Goal: Task Accomplishment & Management: Complete application form

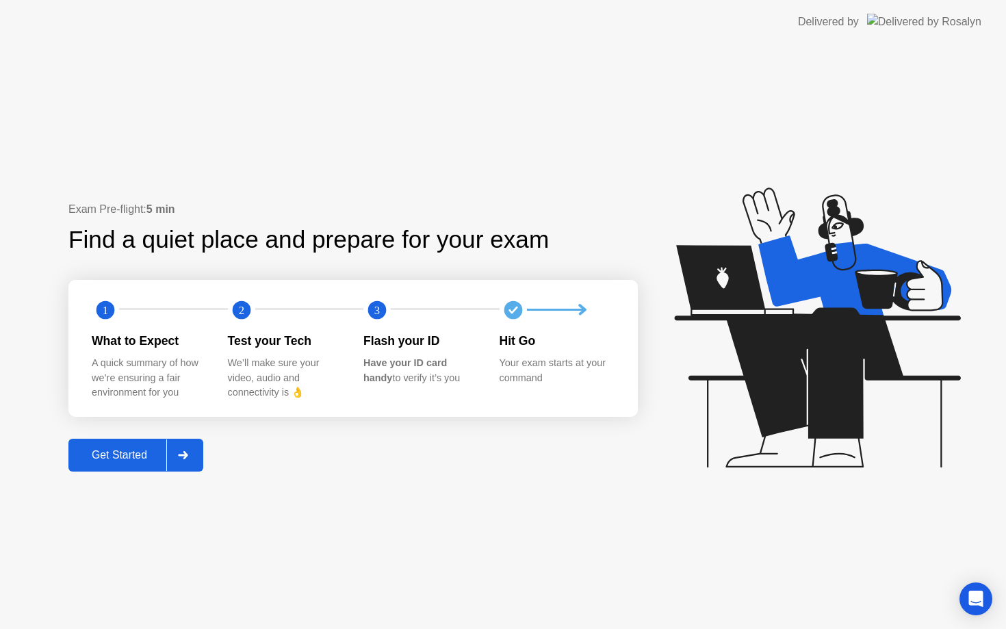
click at [152, 457] on div "Get Started" at bounding box center [120, 455] width 94 height 12
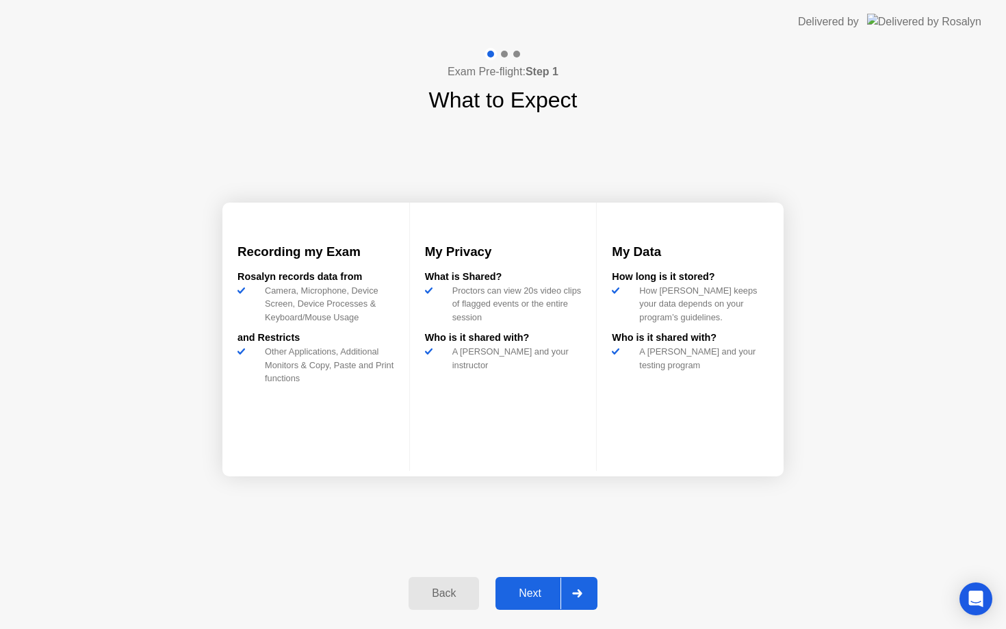
click at [539, 587] on div "Next" at bounding box center [530, 593] width 61 height 12
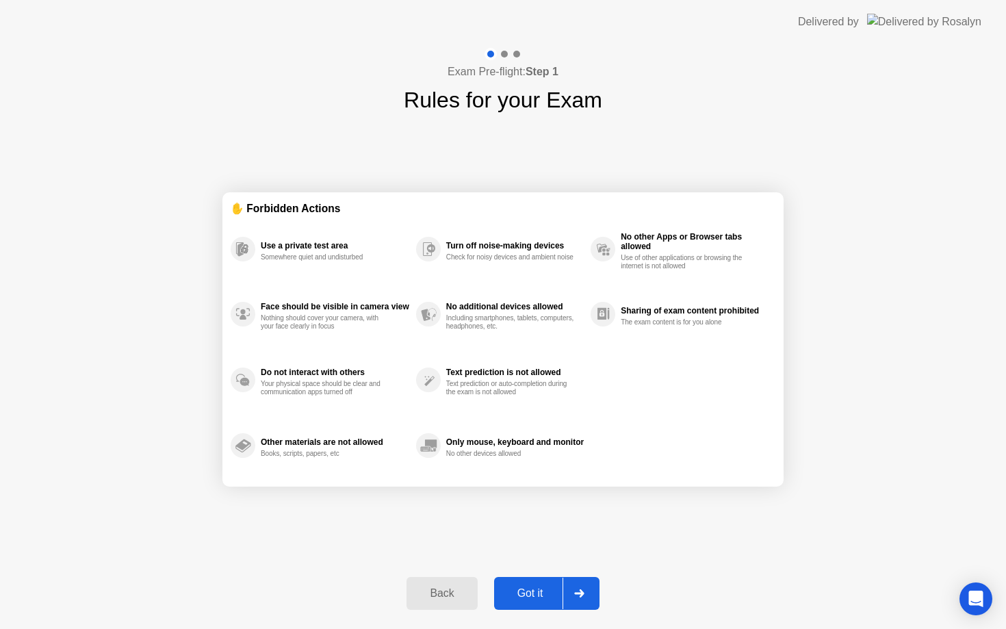
click at [539, 587] on div "Got it" at bounding box center [530, 593] width 64 height 12
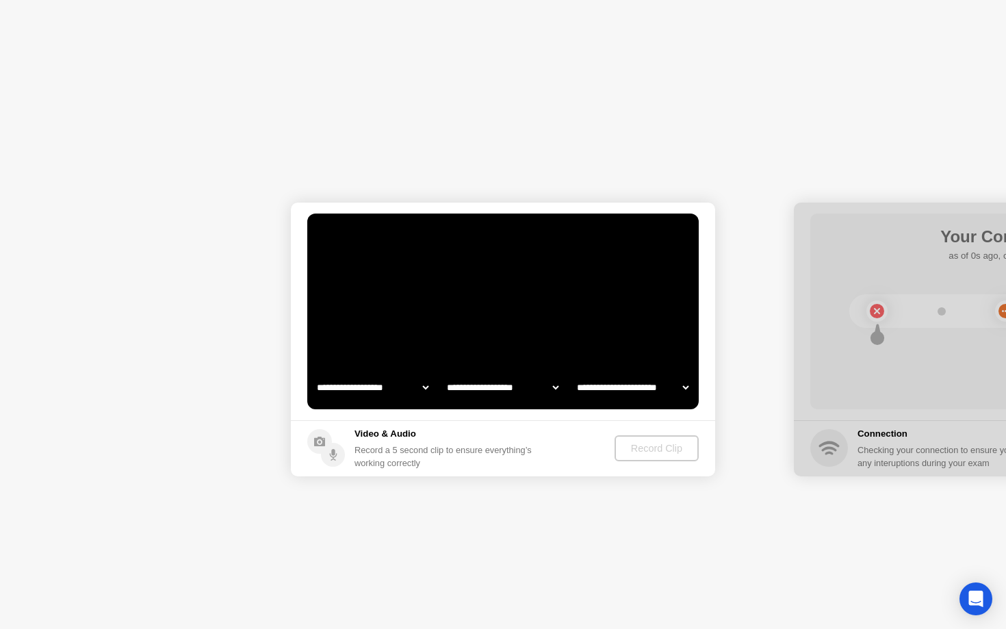
select select "**********"
select select "*******"
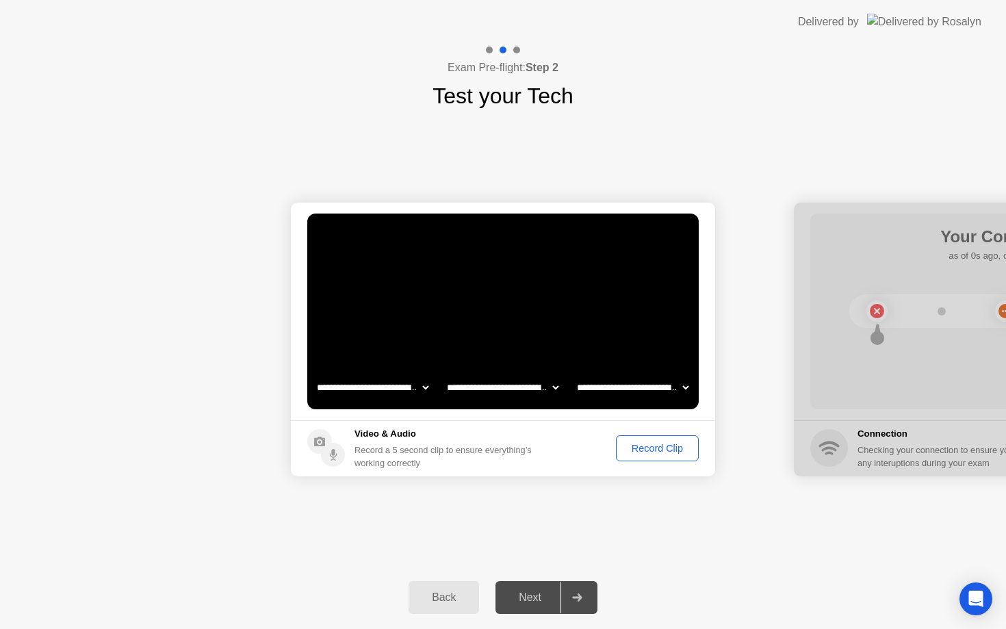
click at [678, 444] on div "Record Clip" at bounding box center [657, 448] width 73 height 11
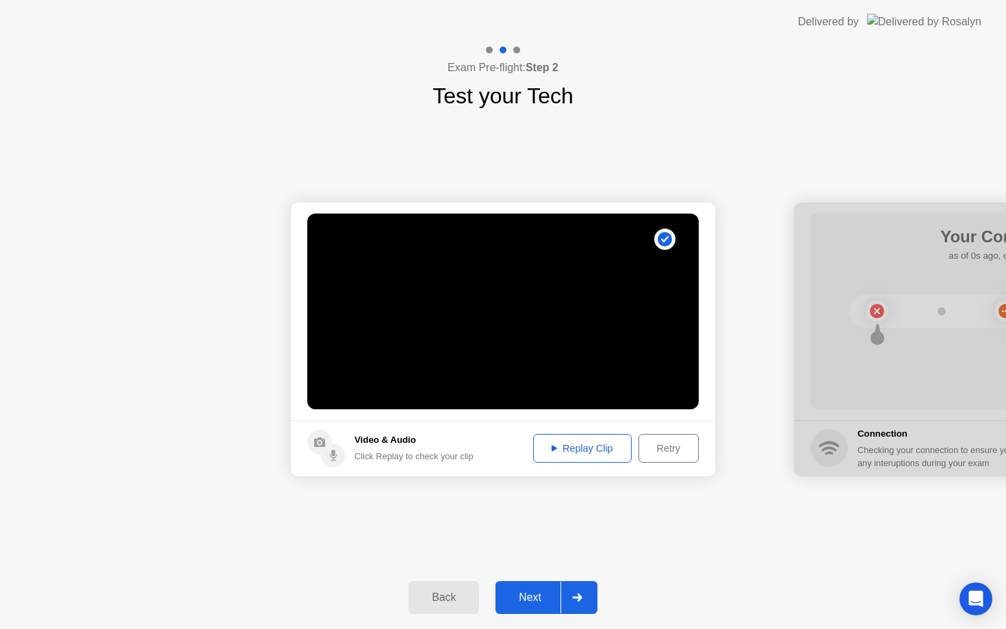
click at [595, 454] on div "Replay Clip" at bounding box center [582, 448] width 89 height 11
click at [586, 448] on div "Replay Clip" at bounding box center [582, 448] width 89 height 11
click at [561, 447] on div "Replay Clip" at bounding box center [582, 448] width 89 height 11
click at [449, 601] on div "Back" at bounding box center [444, 597] width 62 height 12
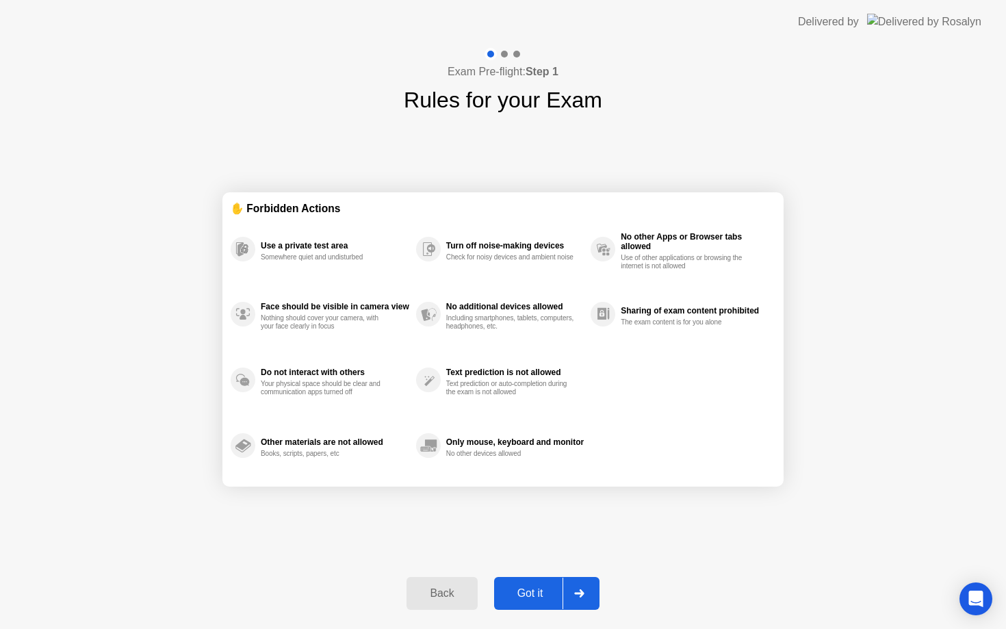
click at [537, 598] on div "Got it" at bounding box center [530, 593] width 64 height 12
select select "**********"
select select "*******"
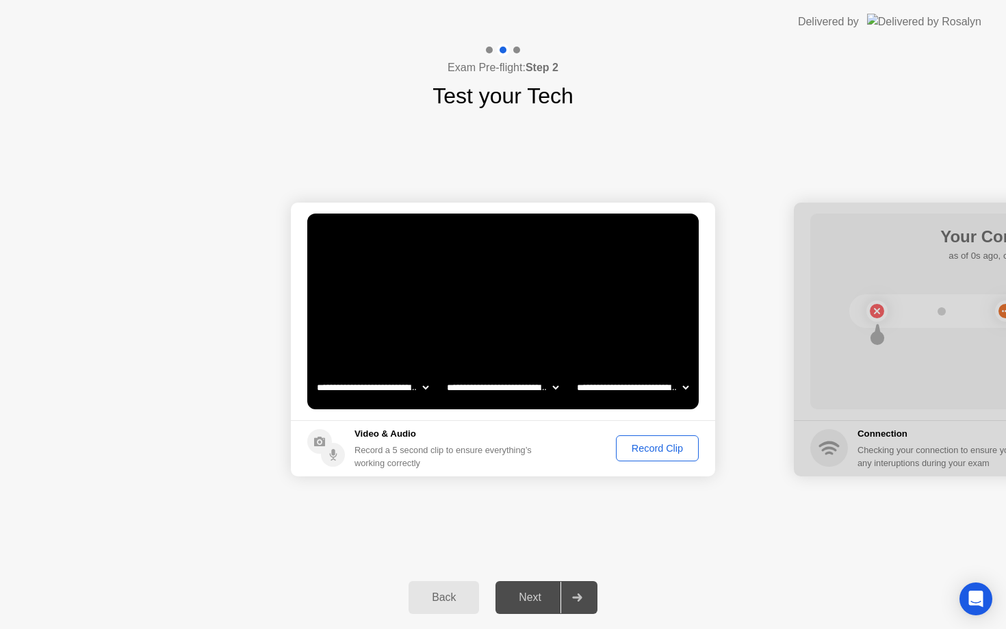
click at [647, 447] on div "Record Clip" at bounding box center [657, 448] width 73 height 11
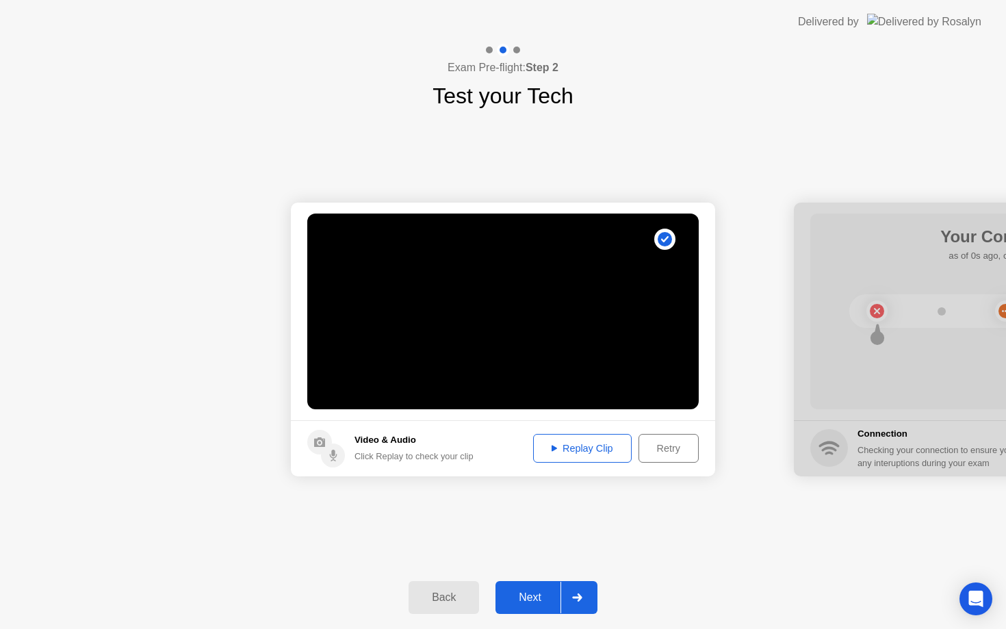
click at [598, 451] on div "Replay Clip" at bounding box center [582, 448] width 89 height 11
click at [533, 593] on div "Next" at bounding box center [530, 597] width 61 height 12
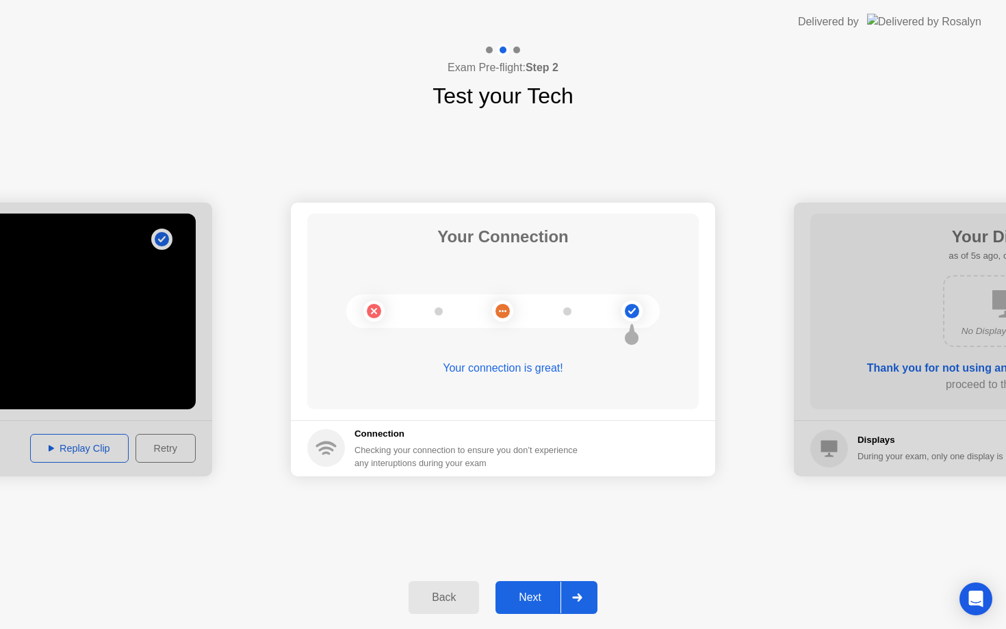
click at [546, 595] on div "Next" at bounding box center [530, 597] width 61 height 12
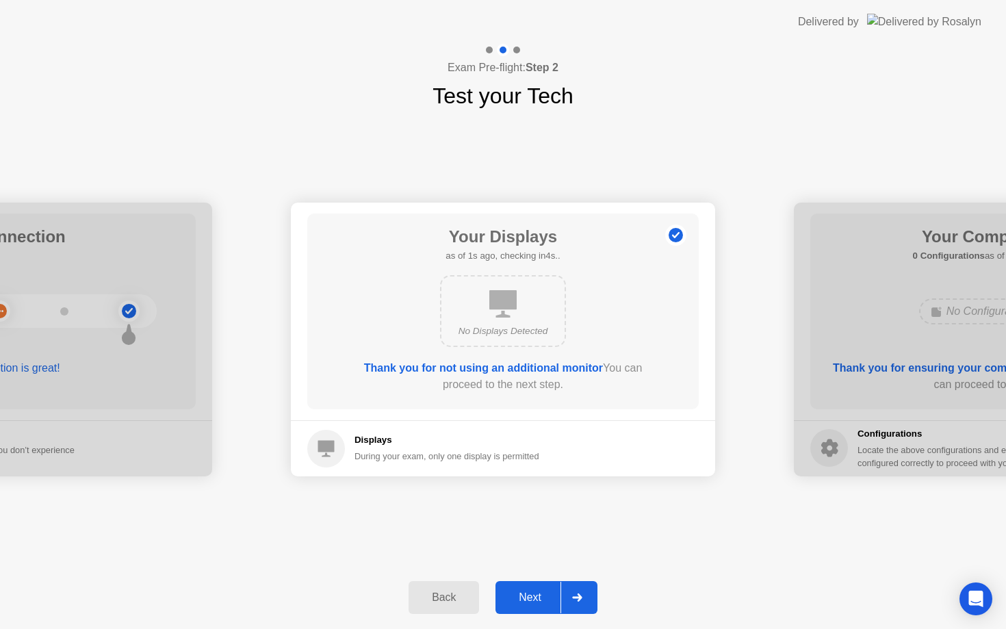
click at [546, 595] on div "Next" at bounding box center [530, 597] width 61 height 12
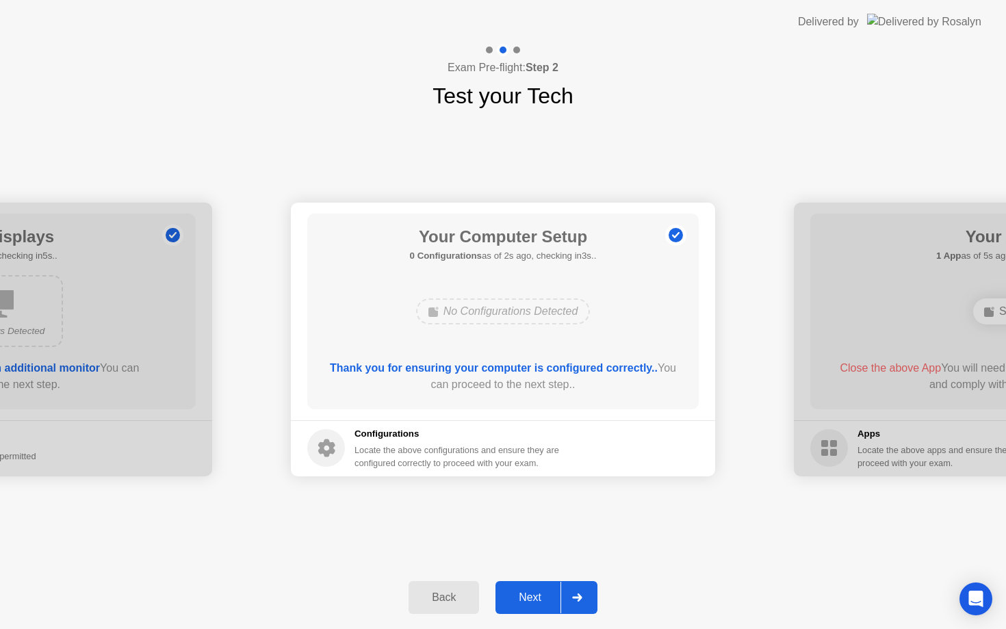
click at [546, 595] on div "Next" at bounding box center [530, 597] width 61 height 12
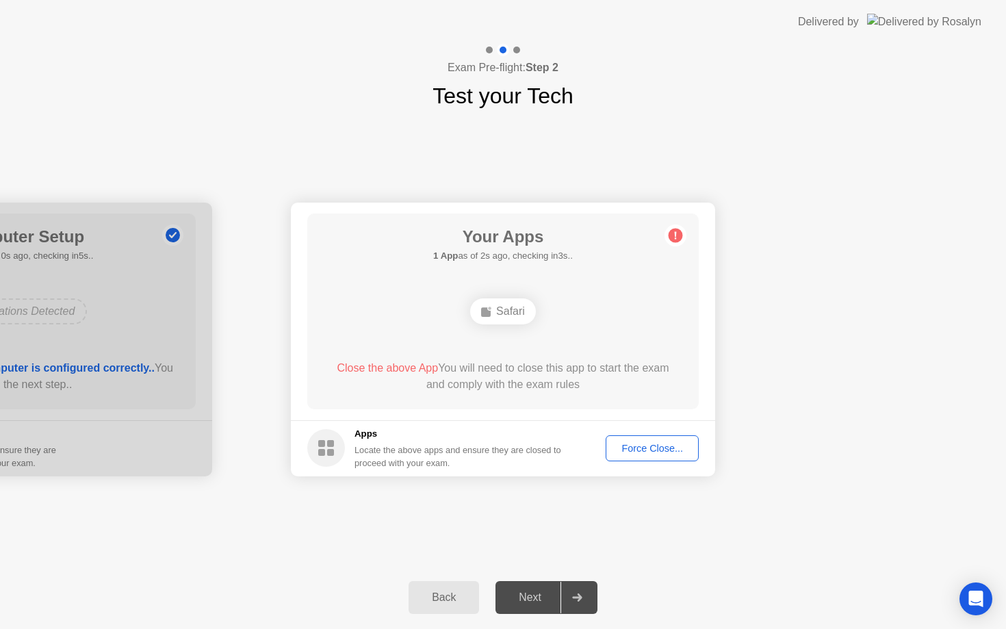
click at [537, 595] on div "Next" at bounding box center [530, 597] width 61 height 12
click at [536, 593] on div "Next" at bounding box center [530, 597] width 61 height 12
click at [653, 449] on div "Force Close..." at bounding box center [653, 448] width 84 height 11
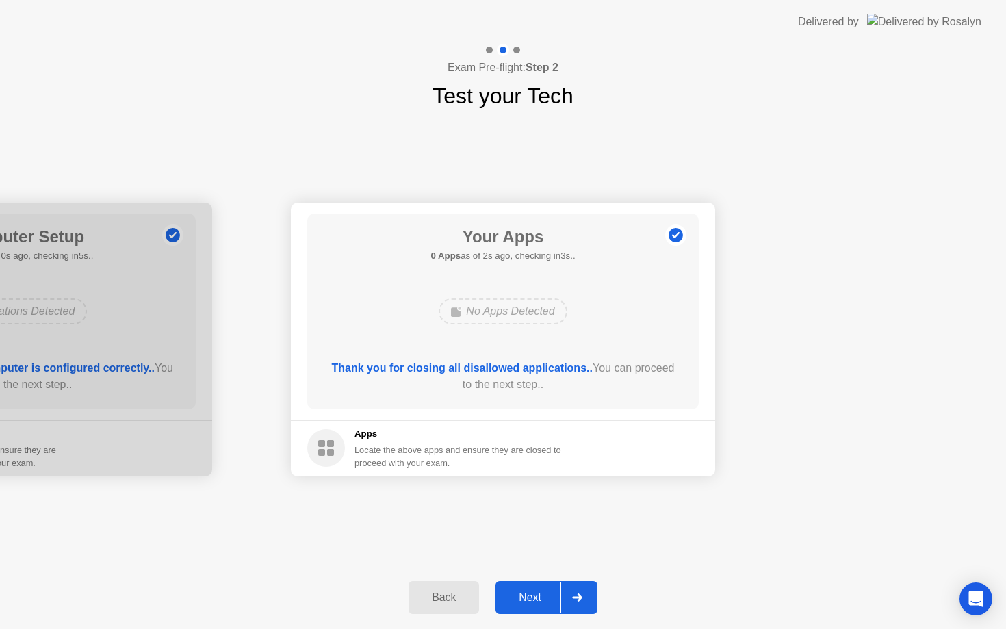
click at [535, 598] on div "Next" at bounding box center [530, 597] width 61 height 12
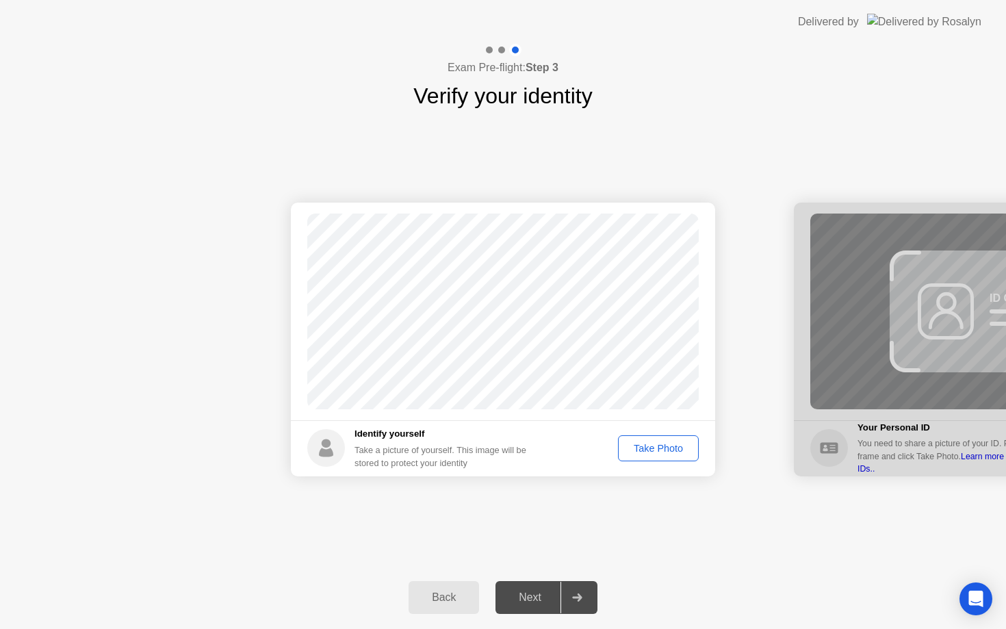
click at [670, 452] on div "Take Photo" at bounding box center [658, 448] width 71 height 11
click at [583, 596] on div at bounding box center [577, 597] width 33 height 31
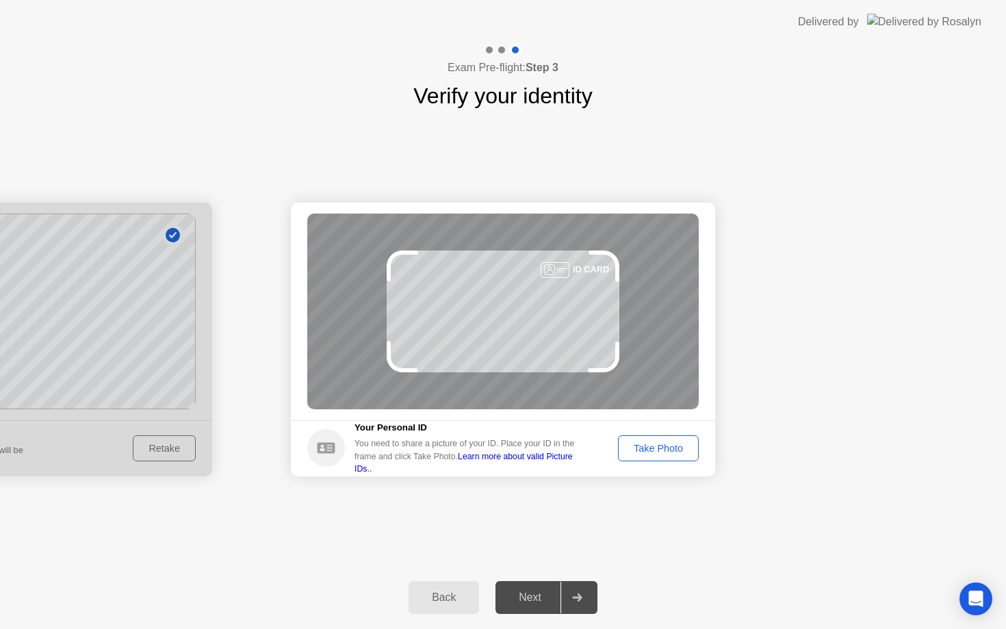
click at [640, 452] on div "Take Photo" at bounding box center [658, 448] width 71 height 11
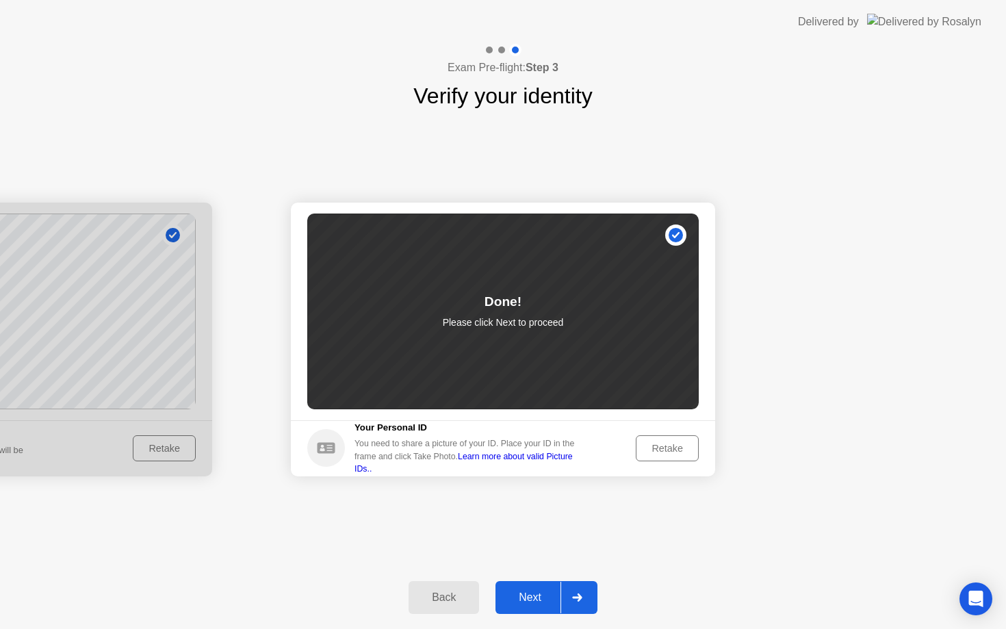
click at [535, 600] on div "Next" at bounding box center [530, 597] width 61 height 12
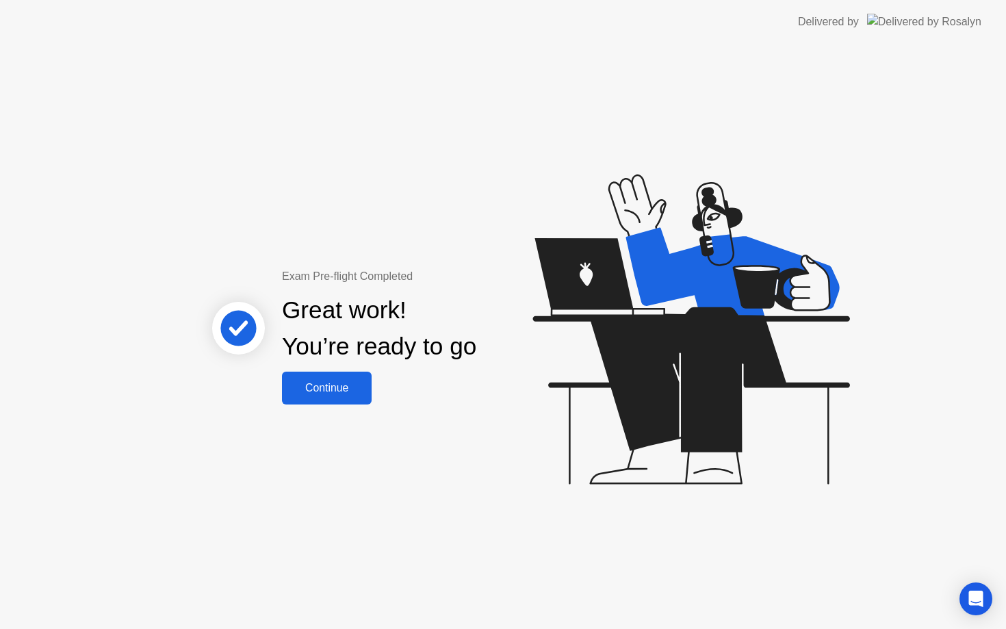
click at [343, 394] on div "Continue" at bounding box center [326, 388] width 81 height 12
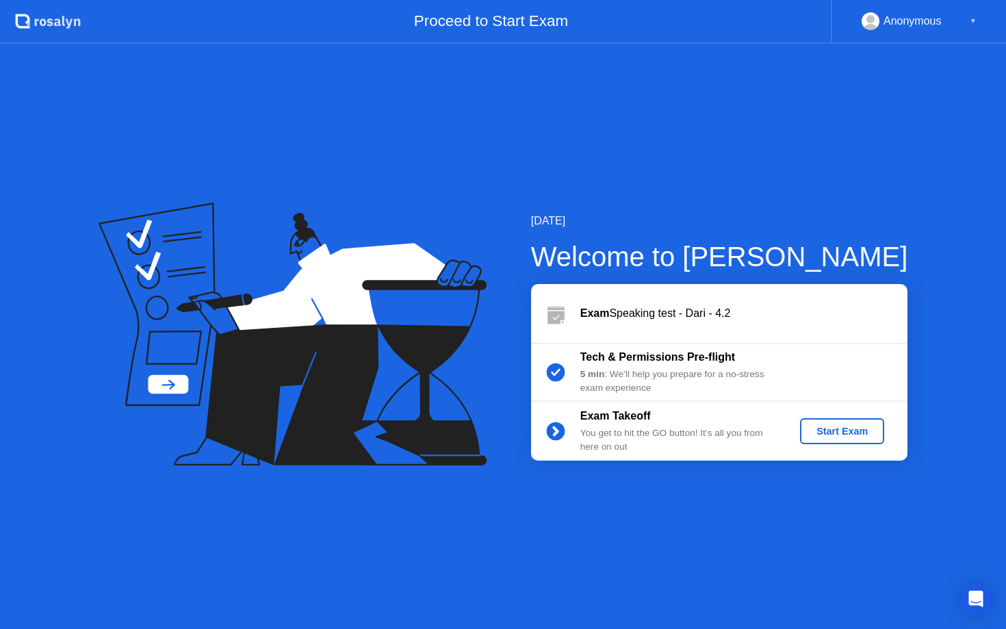
click at [835, 426] on div "Start Exam" at bounding box center [842, 431] width 73 height 11
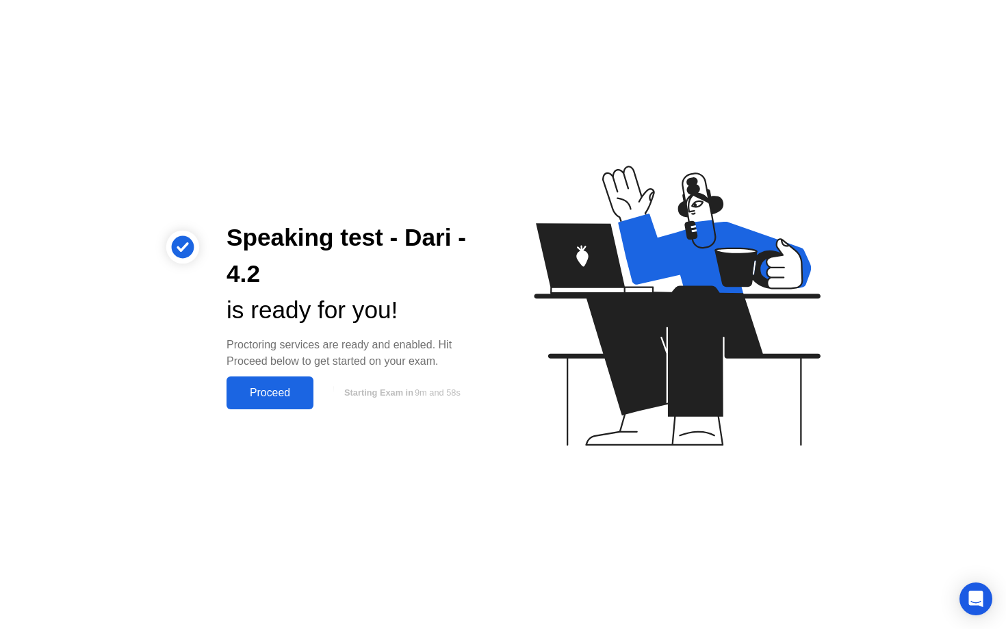
click at [286, 403] on button "Proceed" at bounding box center [270, 392] width 87 height 33
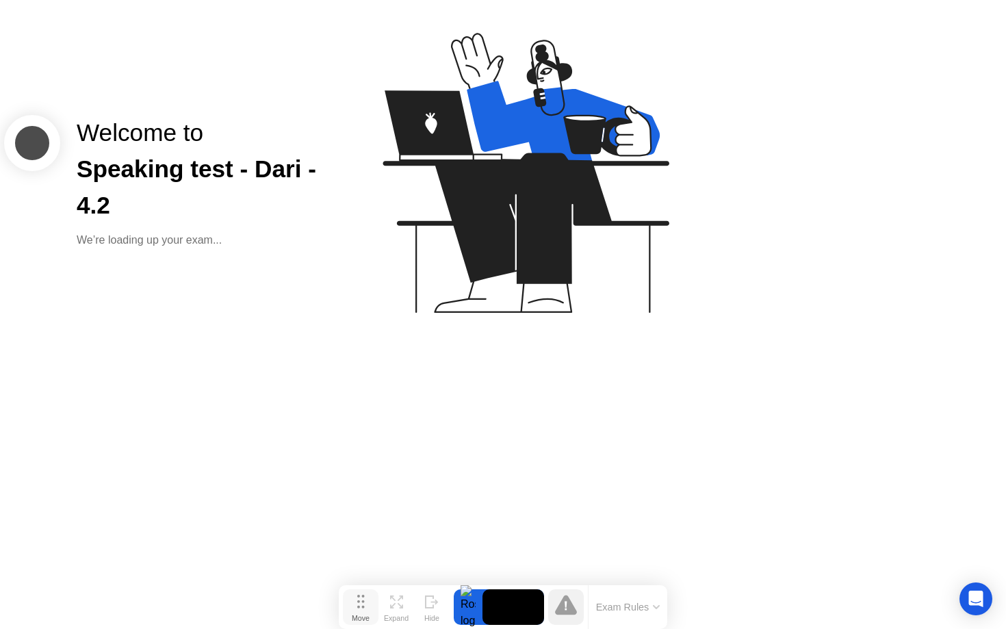
drag, startPoint x: 372, startPoint y: 600, endPoint x: 726, endPoint y: 234, distance: 508.7
click at [450, 589] on div "Move Expand Hide" at bounding box center [396, 607] width 107 height 36
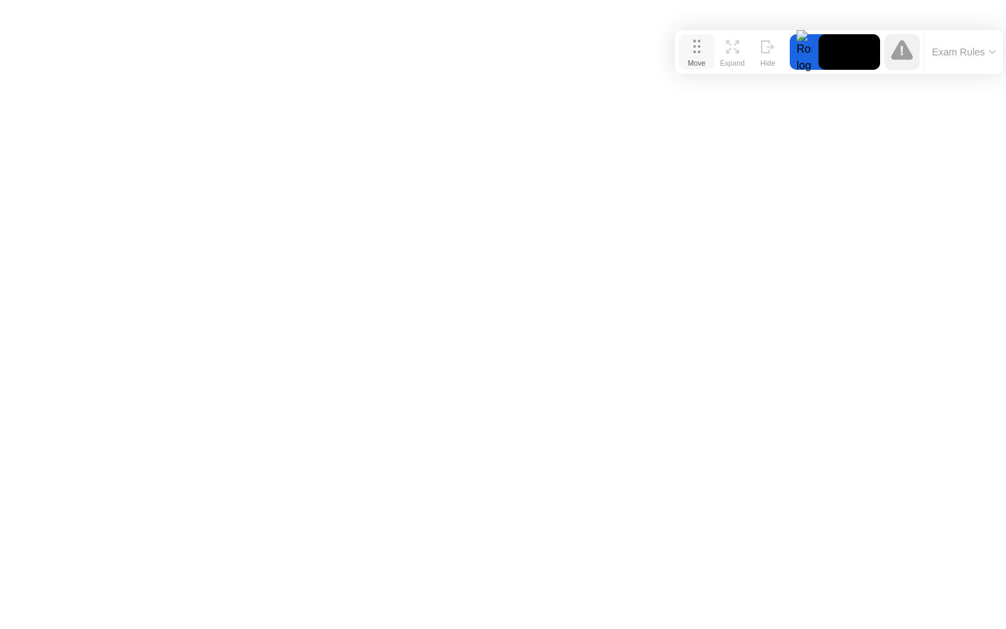
drag, startPoint x: 705, startPoint y: 229, endPoint x: 702, endPoint y: 39, distance: 190.3
click at [702, 39] on button "Move" at bounding box center [697, 52] width 36 height 36
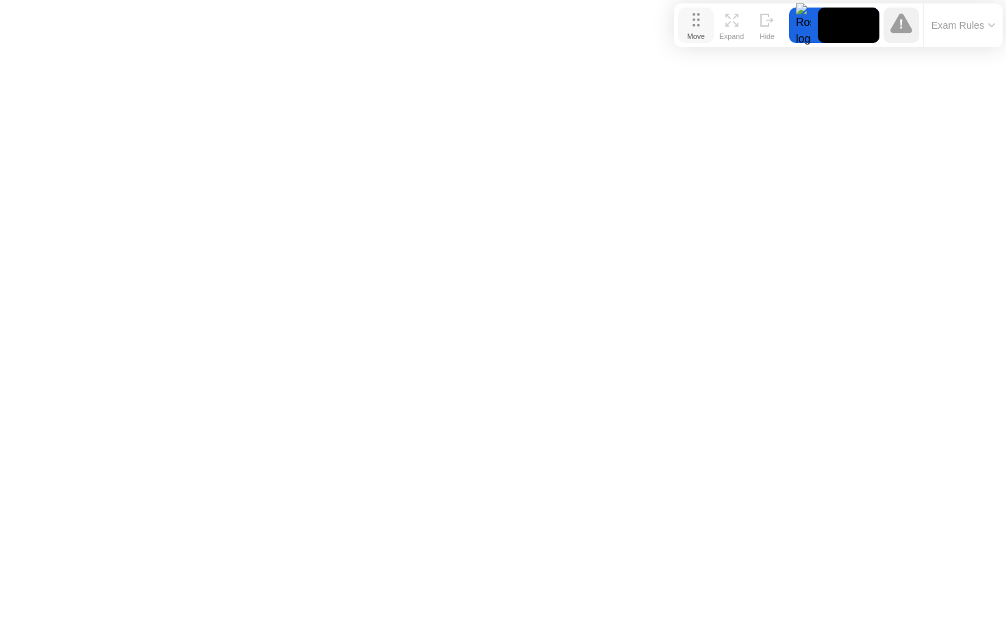
drag, startPoint x: 707, startPoint y: 46, endPoint x: 706, endPoint y: 21, distance: 25.3
click at [706, 20] on button "Move" at bounding box center [696, 26] width 36 height 36
click div "End Proctoring Session"
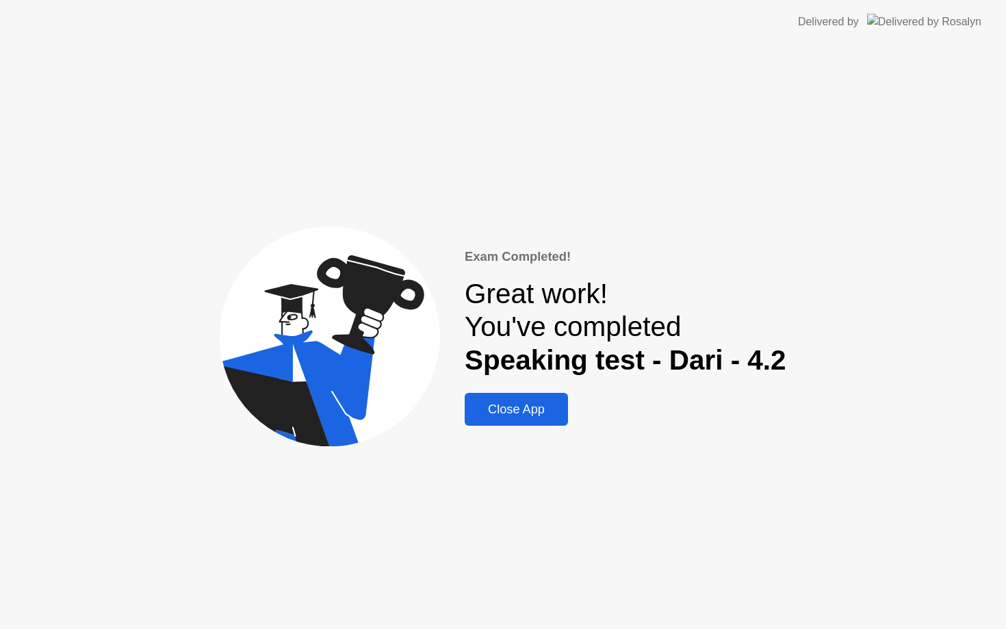
click at [532, 417] on div "Close App" at bounding box center [516, 409] width 95 height 14
